Goal: Task Accomplishment & Management: Manage account settings

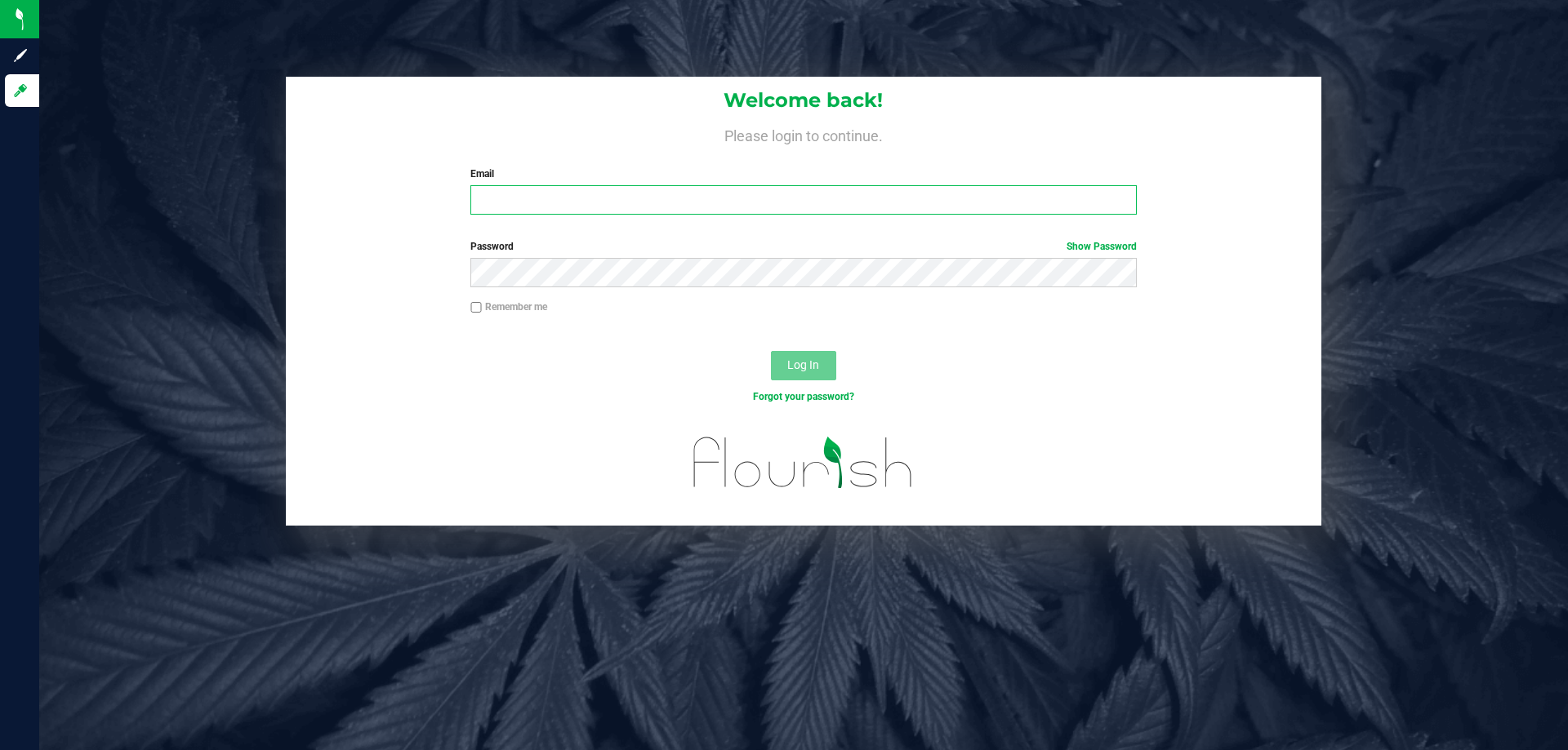
click at [517, 207] on input "Email" at bounding box center [803, 199] width 666 height 29
type input "[PERSON_NAME][EMAIL_ADDRESS][DOMAIN_NAME]"
click at [771, 351] on button "Log In" at bounding box center [803, 365] width 65 height 29
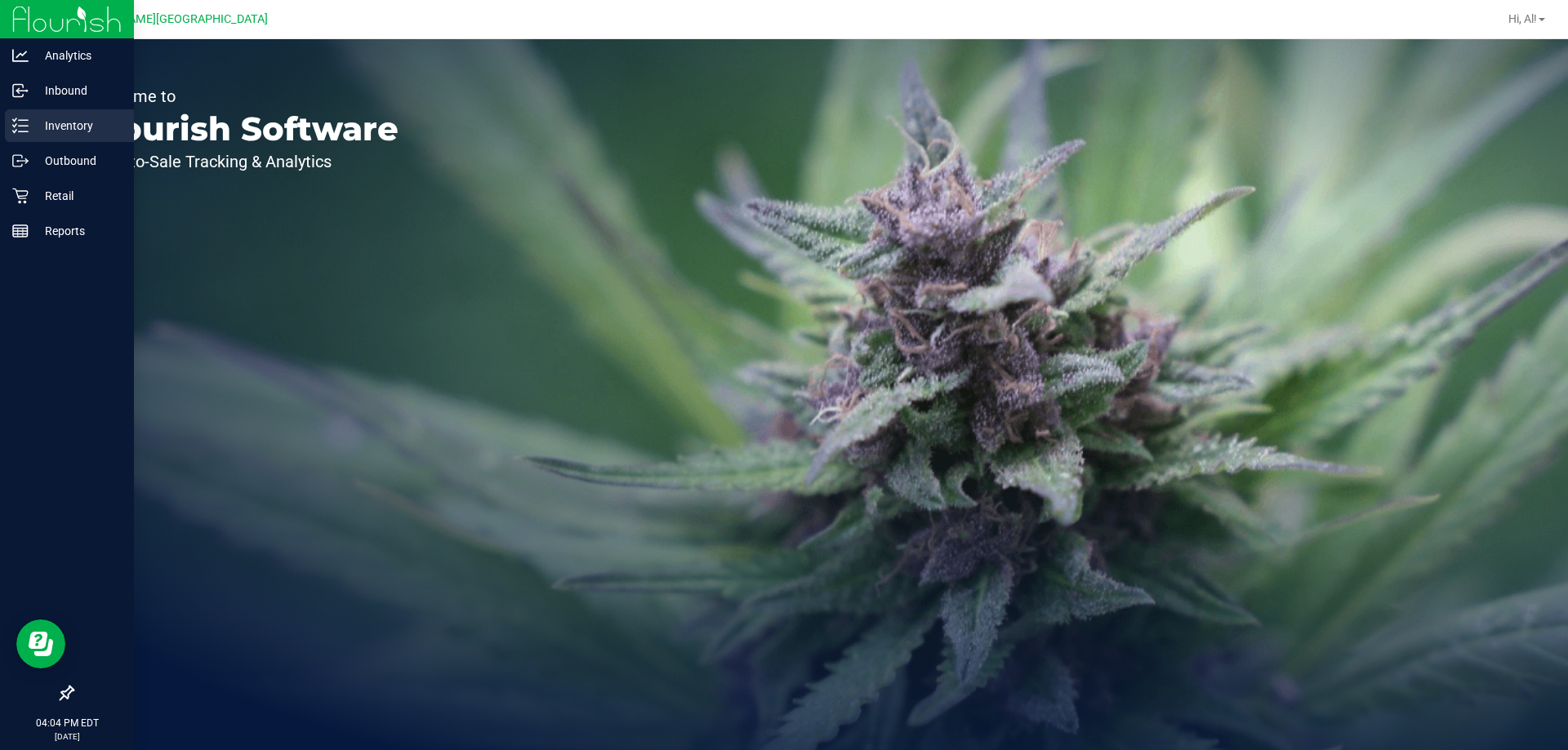
click at [50, 121] on p "Inventory" at bounding box center [77, 125] width 98 height 19
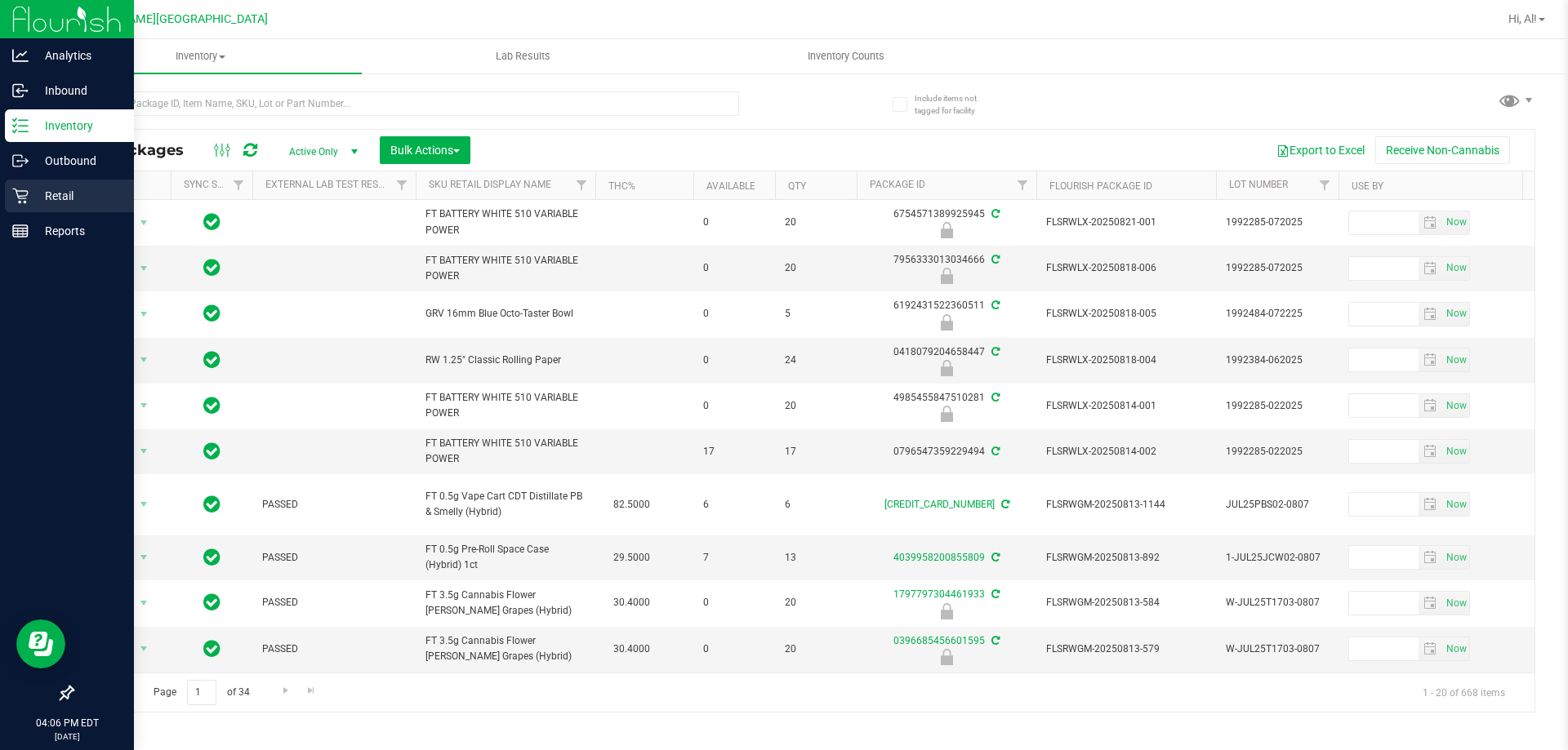
click at [56, 185] on div "Retail" at bounding box center [70, 195] width 129 height 33
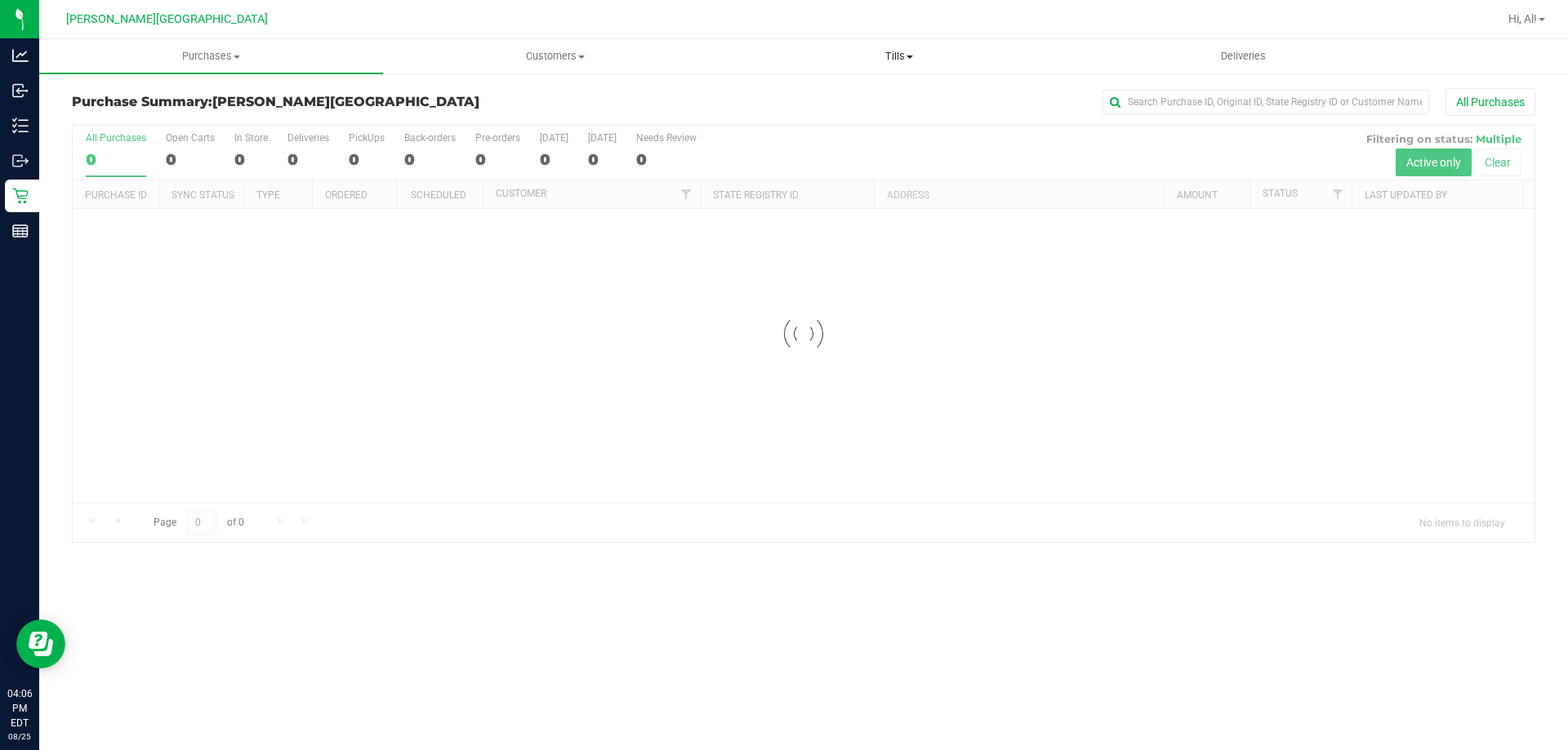
click at [883, 58] on span "Tills" at bounding box center [899, 56] width 343 height 15
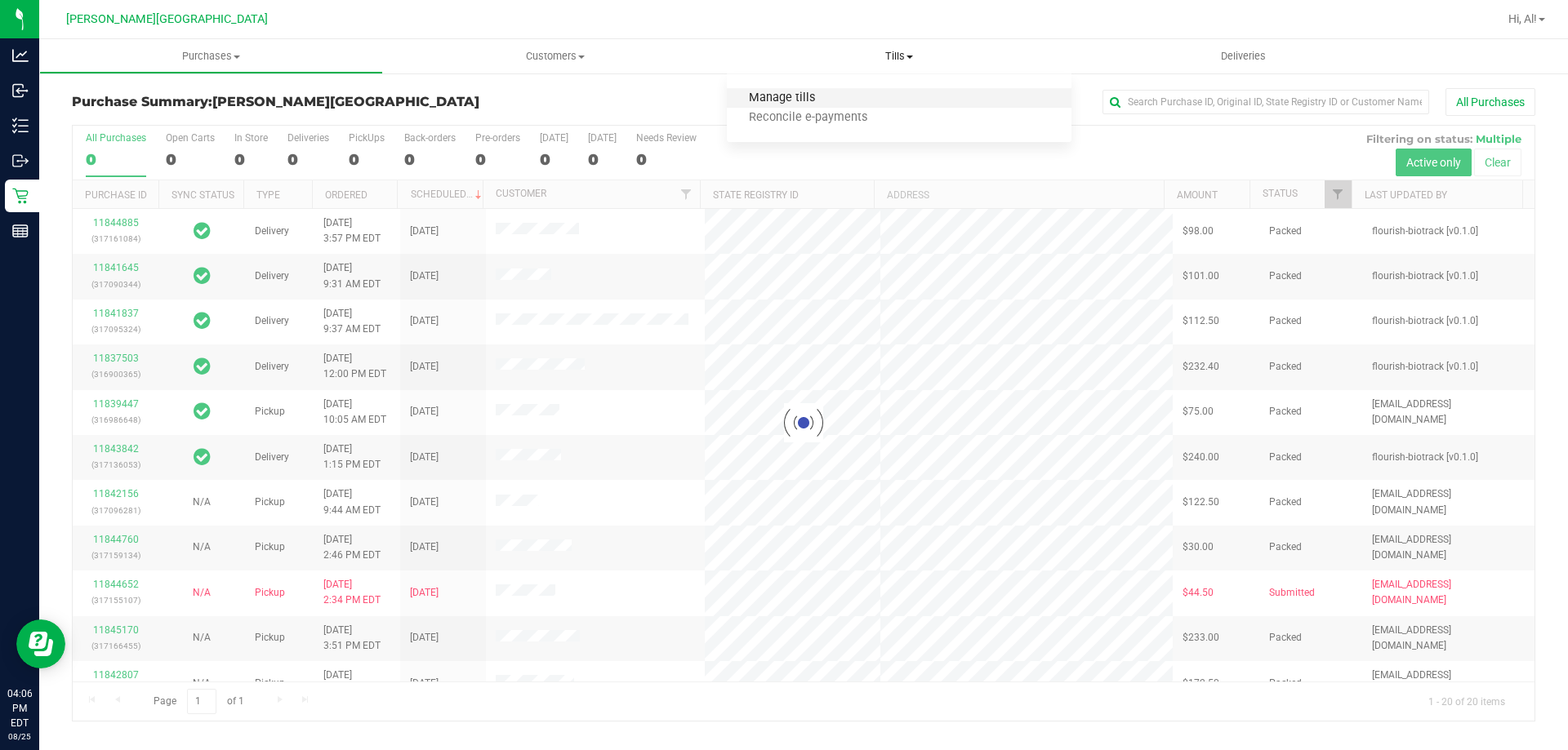
click at [833, 94] on span "Manage tills" at bounding box center [782, 98] width 111 height 14
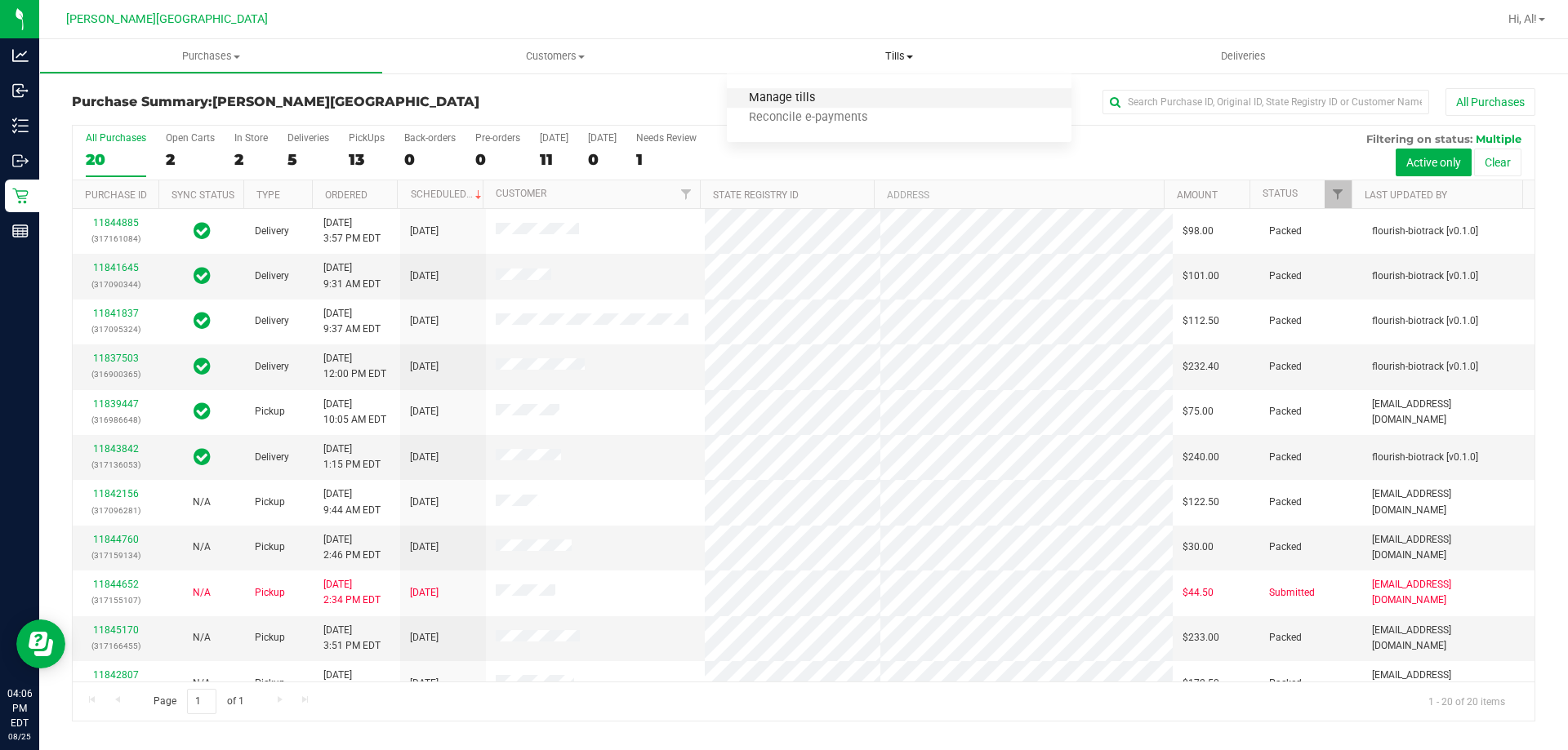
click at [794, 99] on span "Manage tills" at bounding box center [782, 98] width 111 height 14
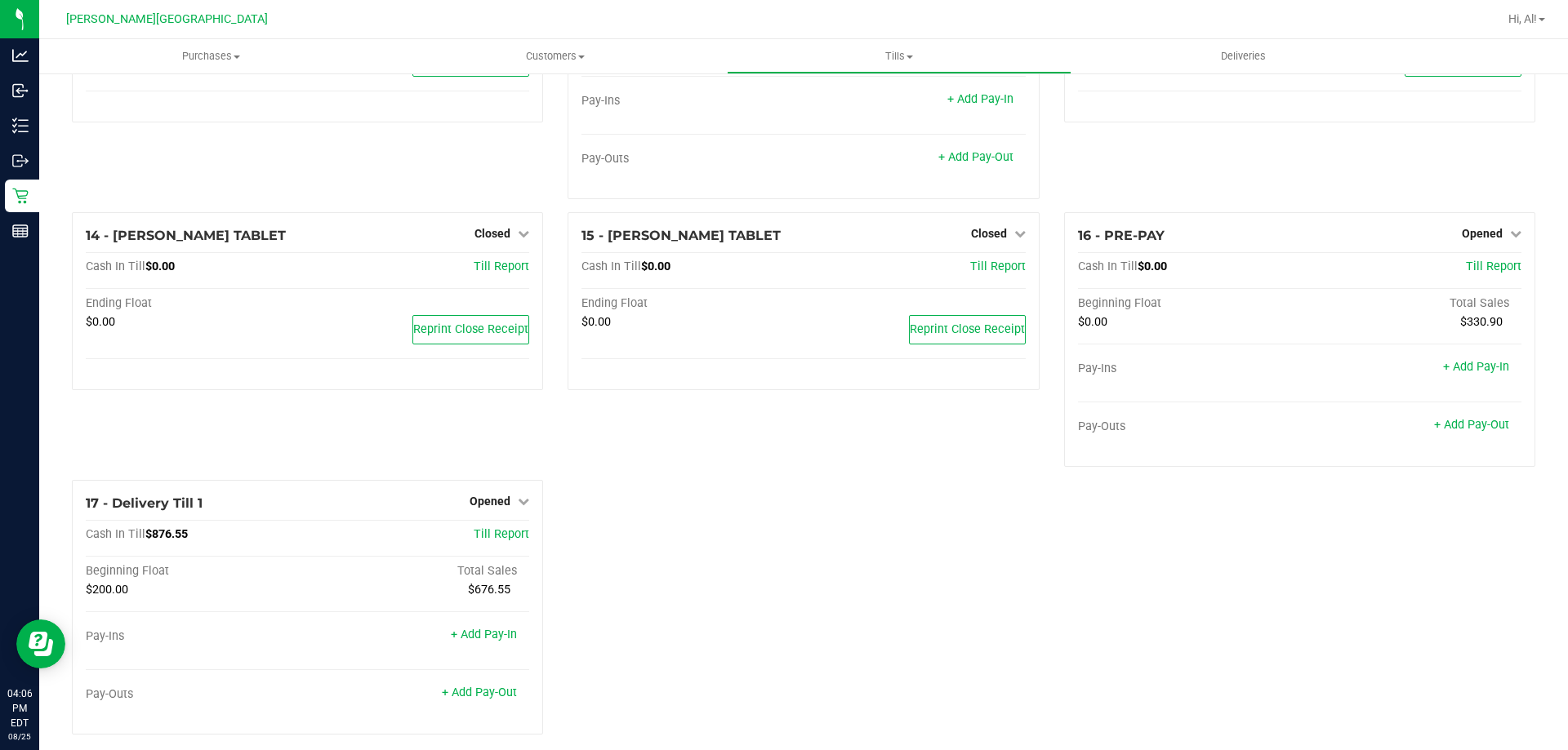
scroll to position [949, 0]
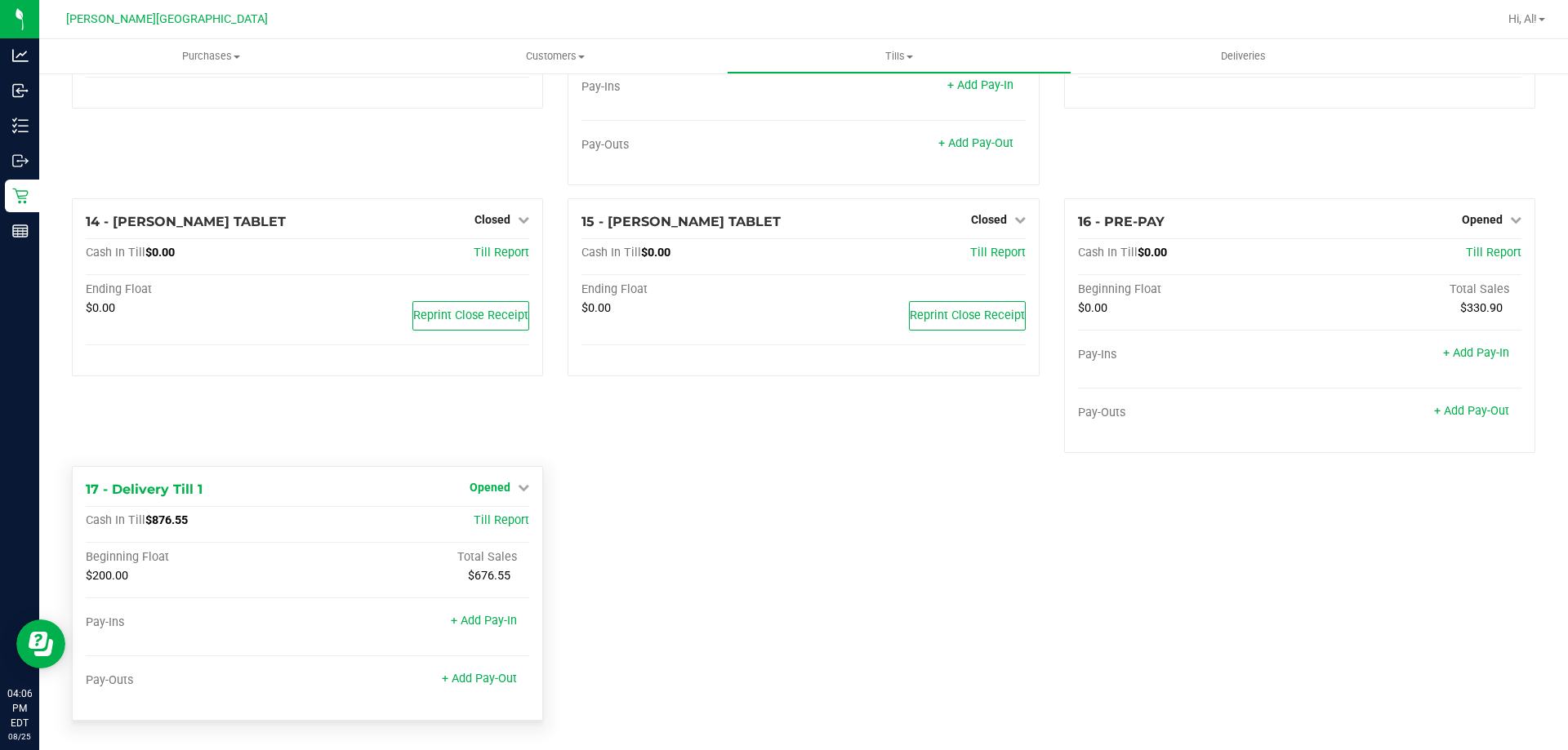
click at [521, 490] on icon at bounding box center [524, 487] width 12 height 12
click at [519, 520] on div "Close Till" at bounding box center [493, 521] width 121 height 20
click at [477, 521] on link "Close Till" at bounding box center [493, 521] width 44 height 13
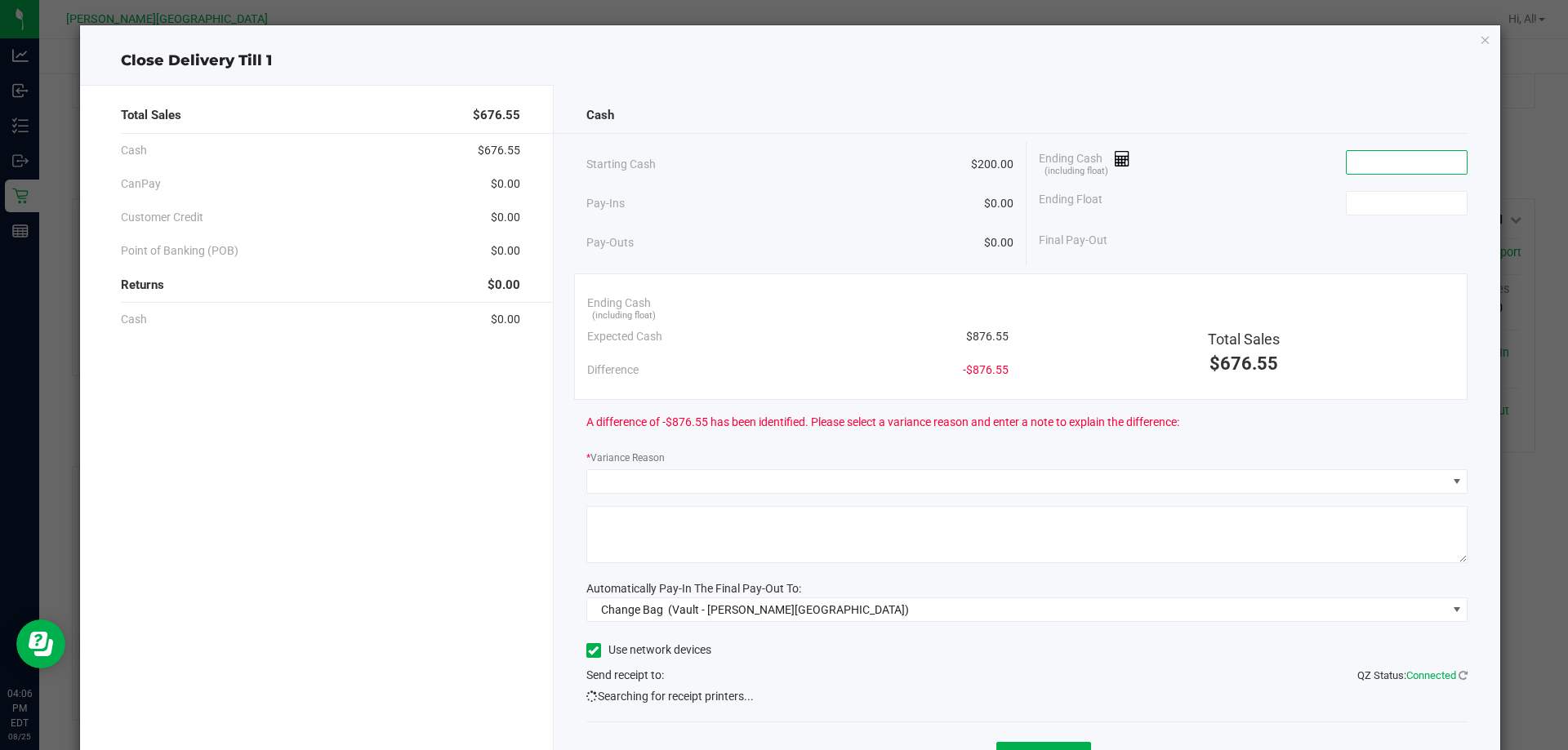
click at [1384, 167] on input at bounding box center [1406, 162] width 120 height 23
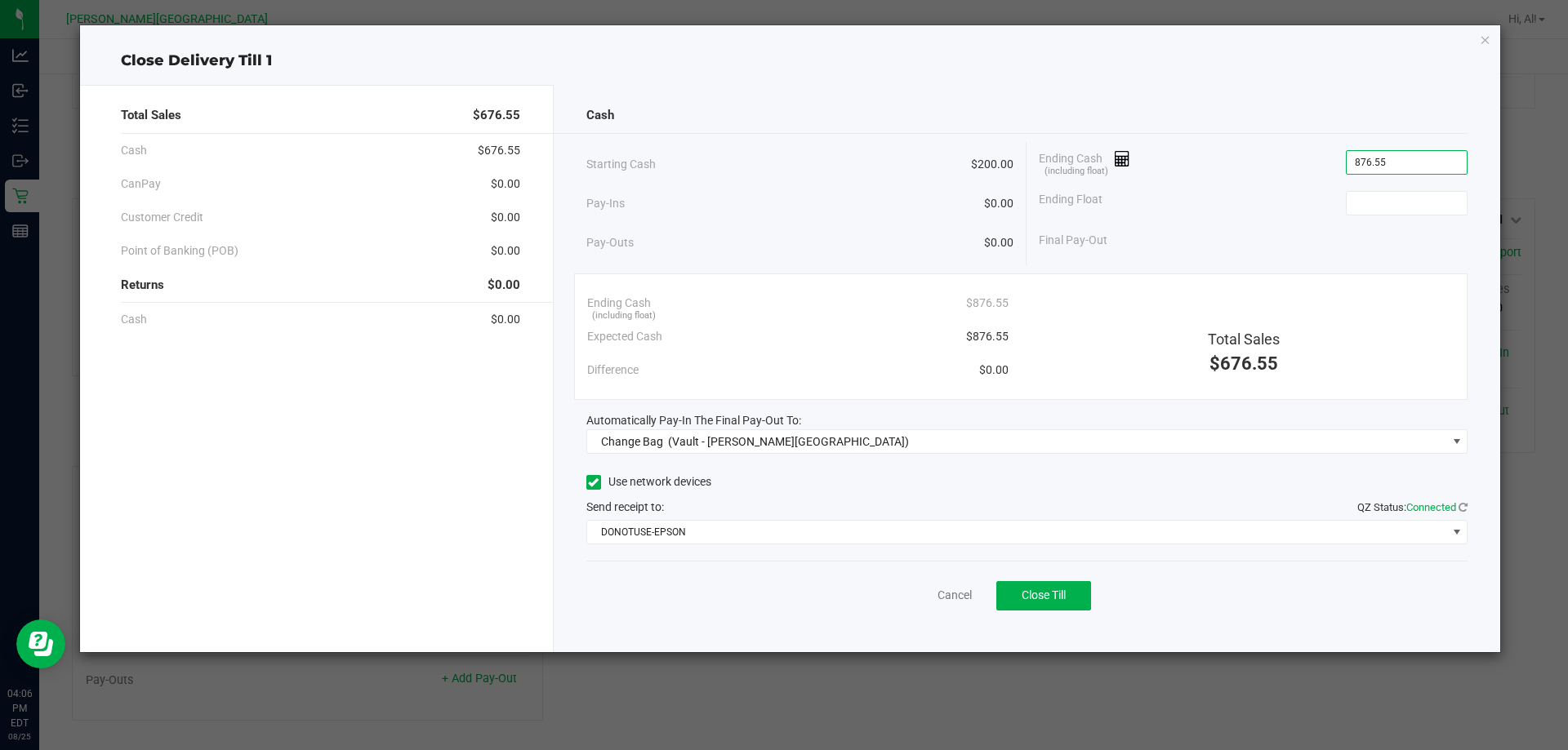
type input "$876.55"
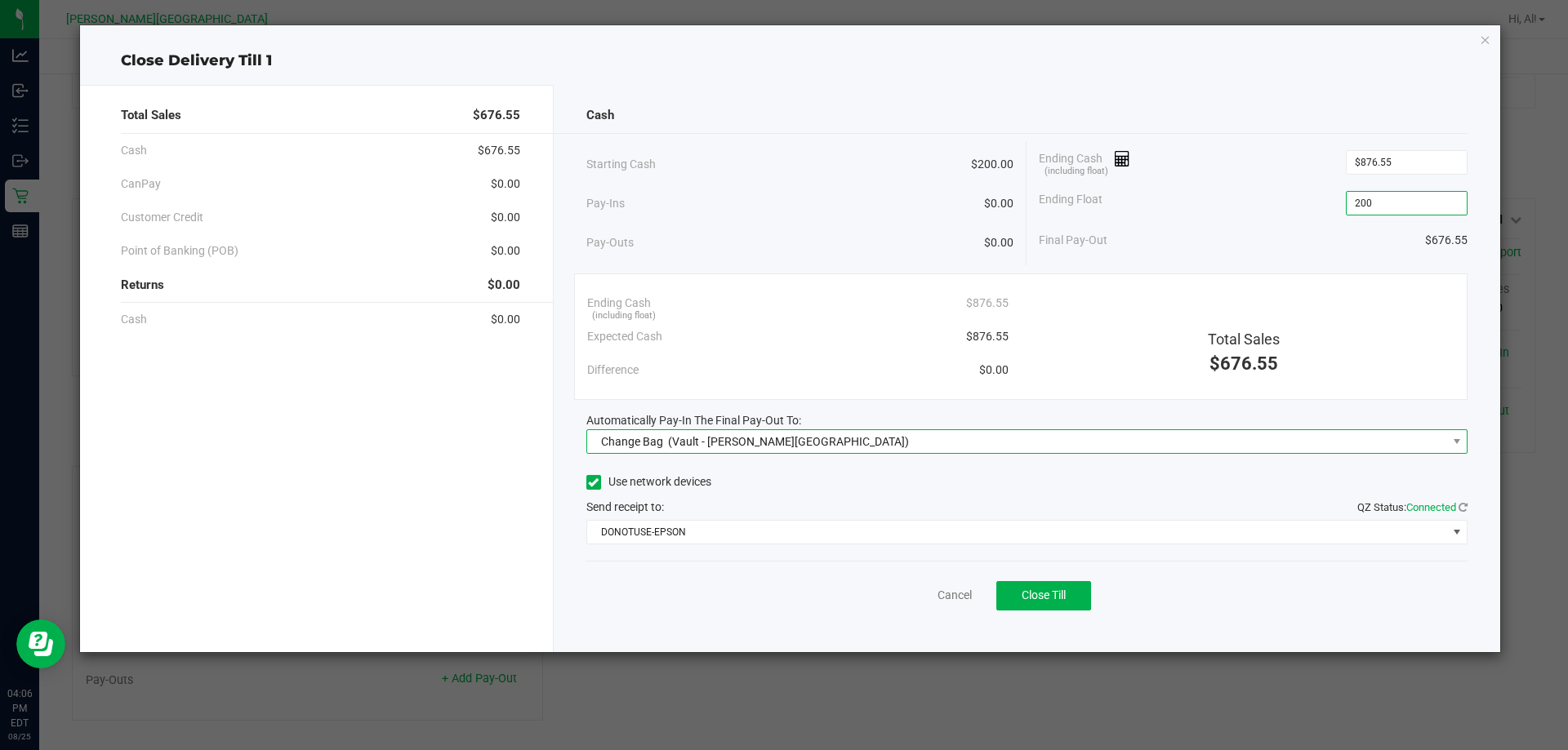
type input "$200.00"
click at [906, 434] on span "Change Bag (Vault - [PERSON_NAME][GEOGRAPHIC_DATA])" at bounding box center [1017, 441] width 860 height 23
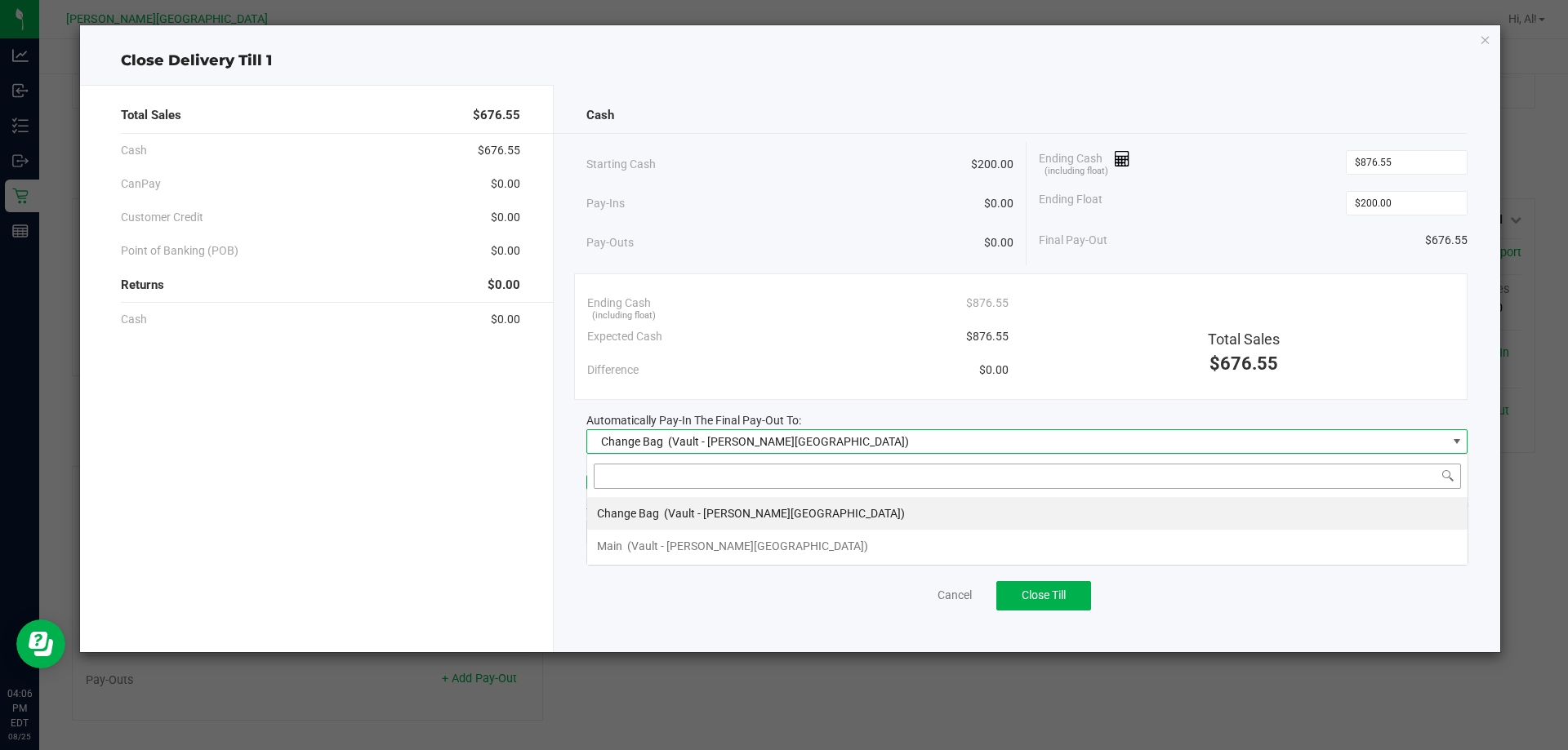
scroll to position [24, 881]
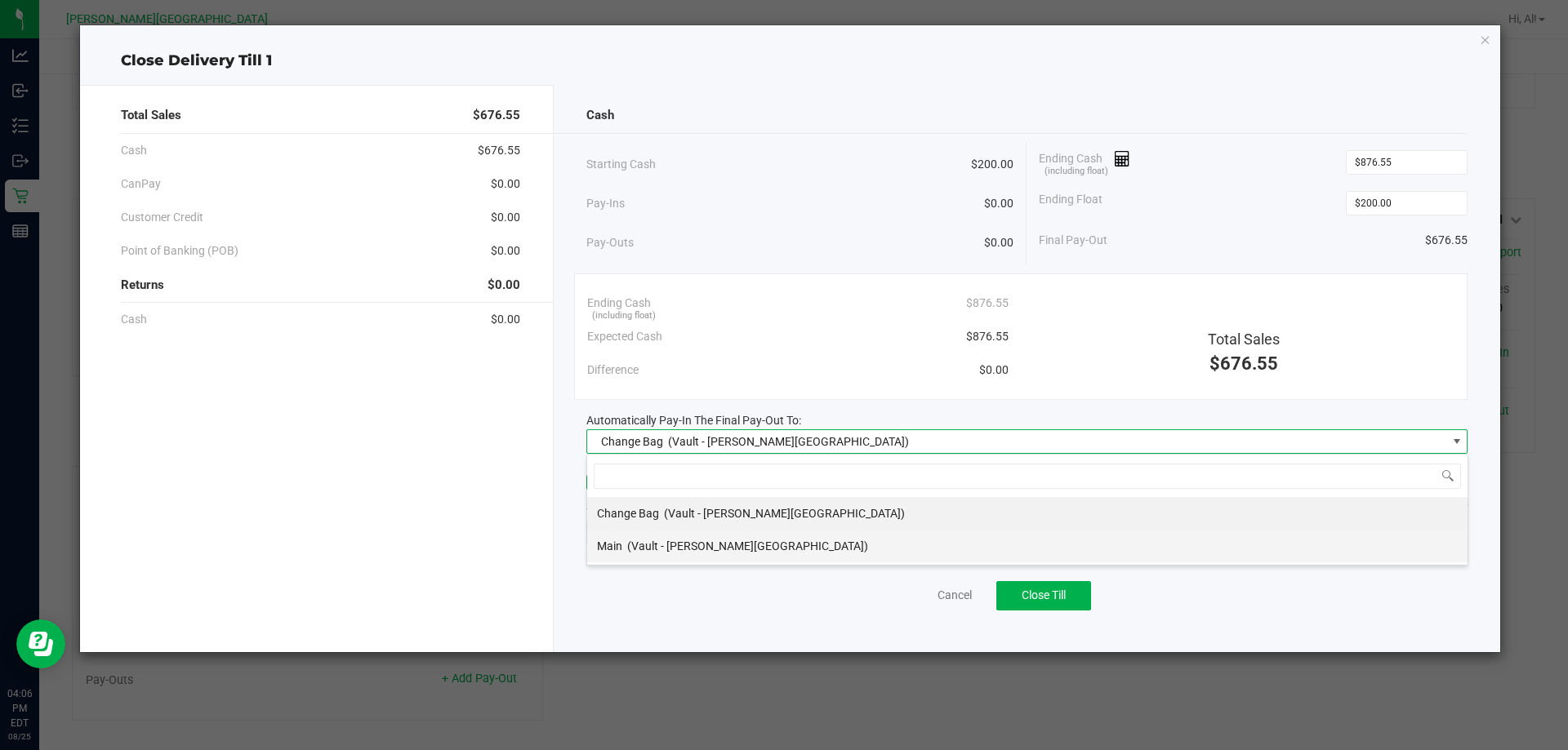
click at [835, 537] on li "Main (Vault - [PERSON_NAME][GEOGRAPHIC_DATA])" at bounding box center [1027, 546] width 880 height 33
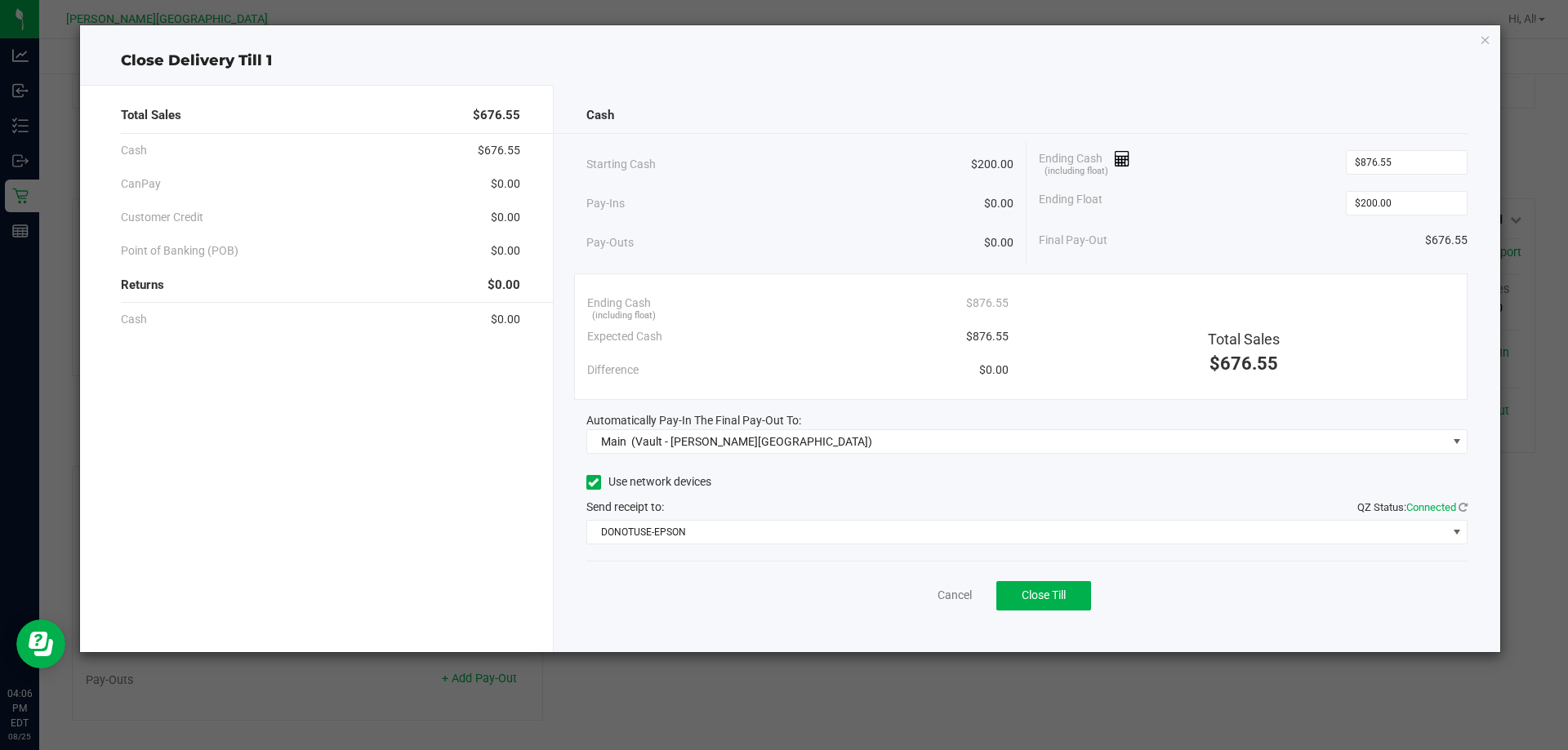
click at [801, 571] on div "Cancel Close Till" at bounding box center [1027, 592] width 882 height 63
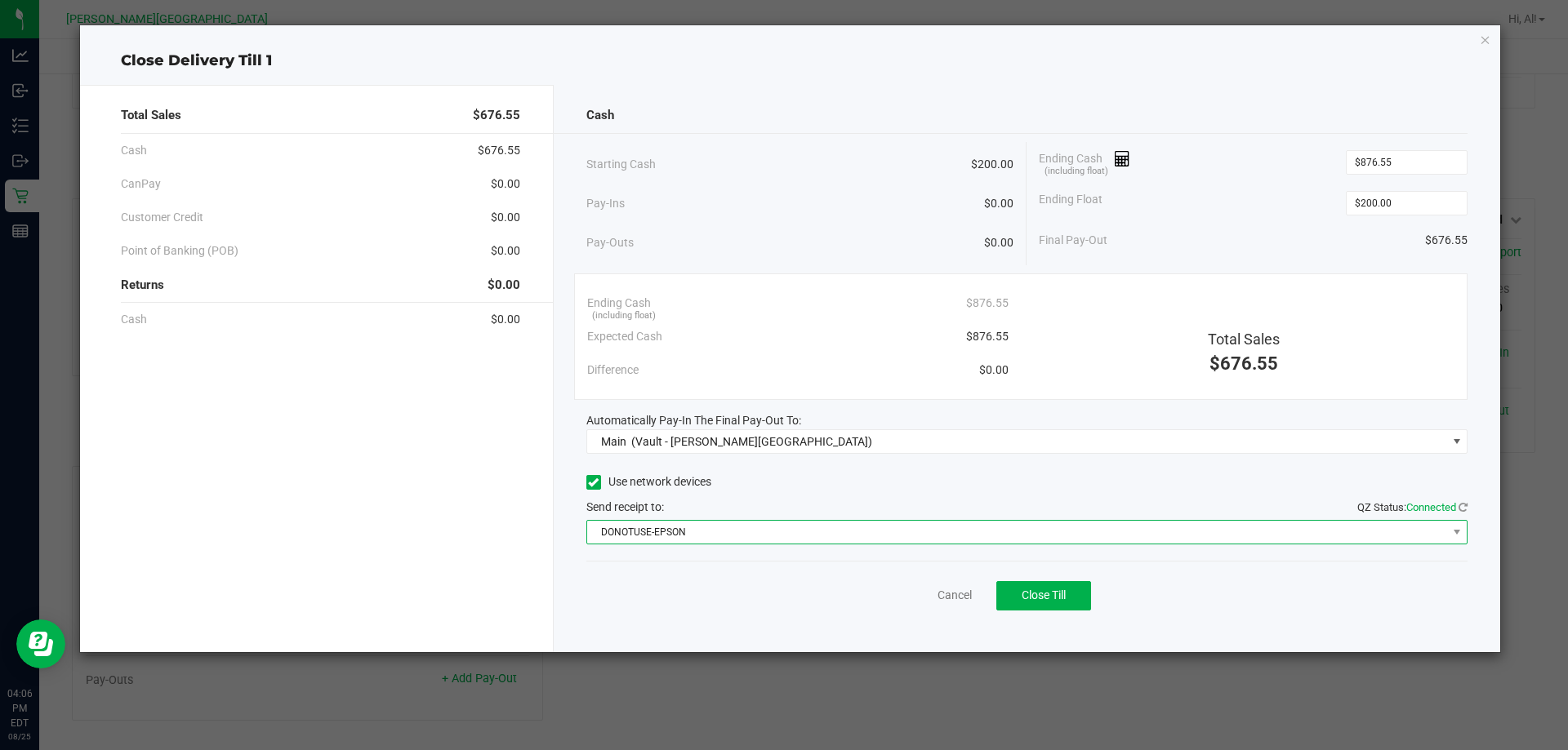
click at [783, 542] on span "DONOTUSE-EPSON" at bounding box center [1017, 532] width 860 height 23
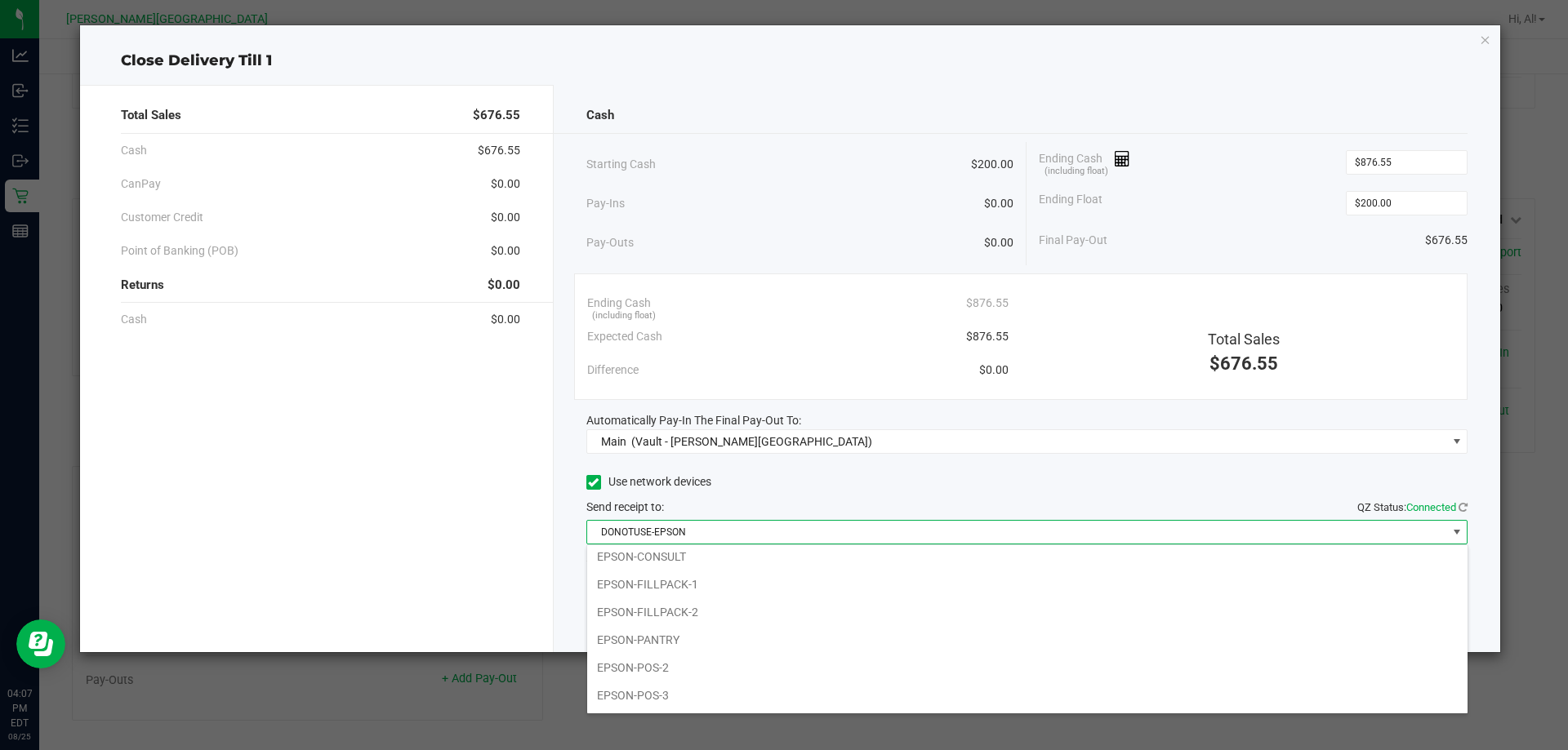
scroll to position [163, 0]
click at [704, 561] on li "EPSON-FILLPACK-1" at bounding box center [1027, 564] width 880 height 28
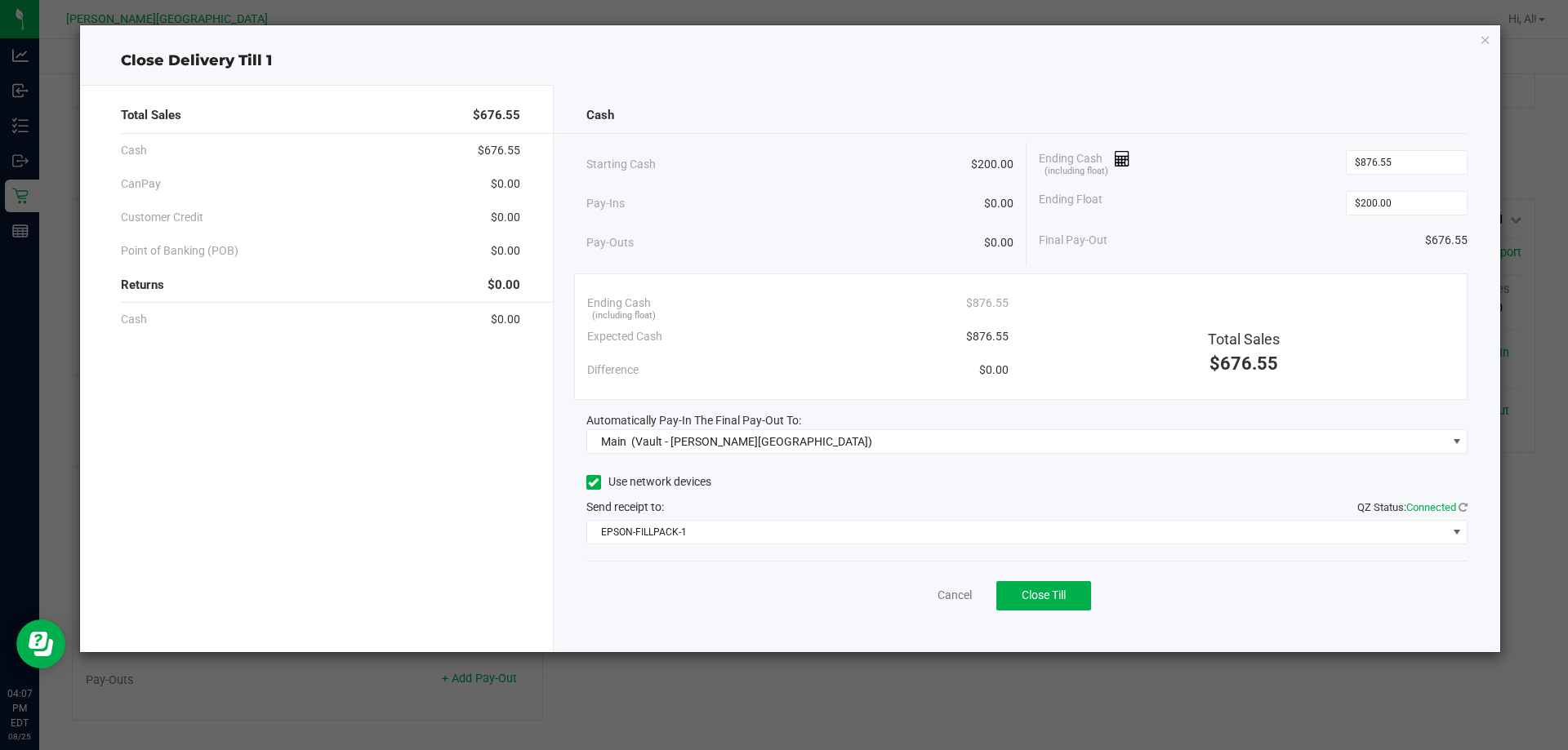
click at [704, 585] on div "Cancel Close Till" at bounding box center [1027, 592] width 882 height 63
click at [1052, 591] on span "Close Till" at bounding box center [1044, 595] width 44 height 13
click at [1014, 590] on span "Reprint Closing Receipt" at bounding box center [1070, 595] width 116 height 13
click at [933, 599] on link "Dismiss" at bounding box center [918, 595] width 39 height 17
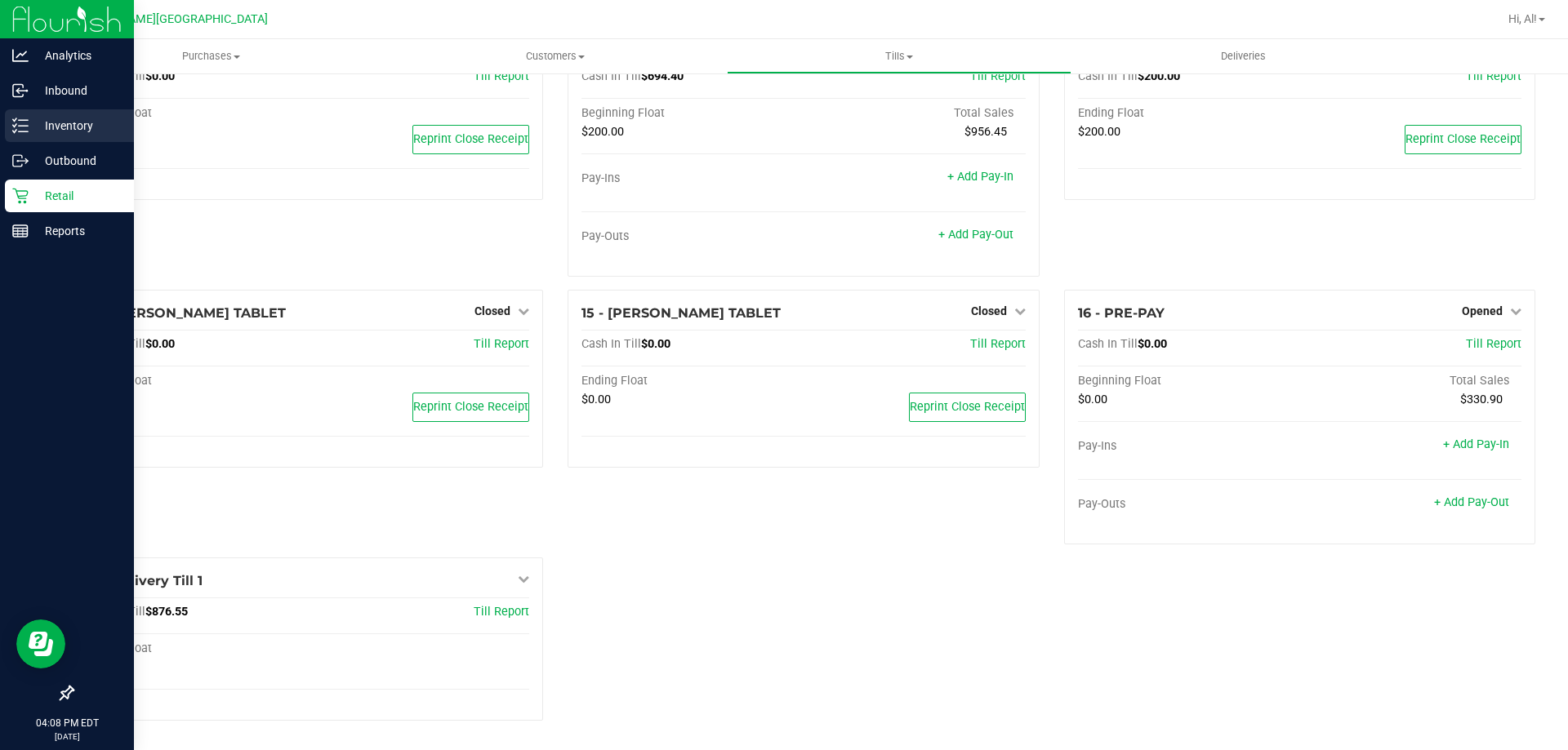
click at [42, 136] on div "Inventory" at bounding box center [70, 126] width 129 height 33
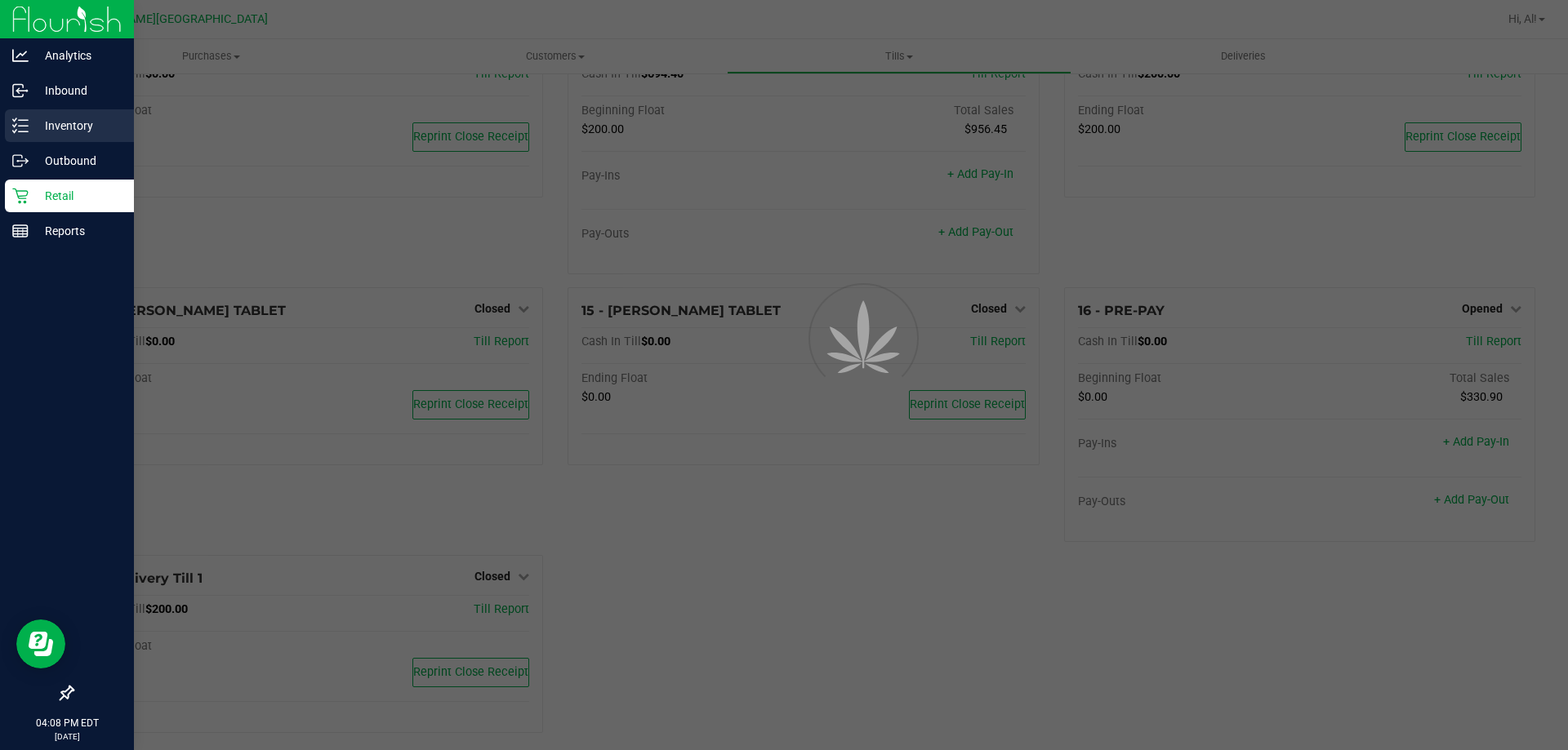
scroll to position [872, 0]
